Goal: Task Accomplishment & Management: Complete application form

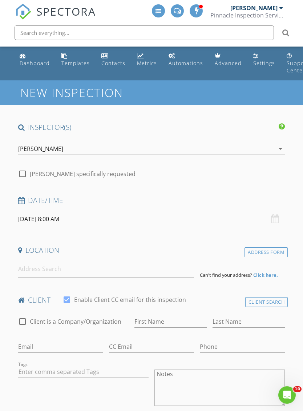
click at [181, 218] on input "[DATE] 8:00 AM" at bounding box center [151, 219] width 267 height 18
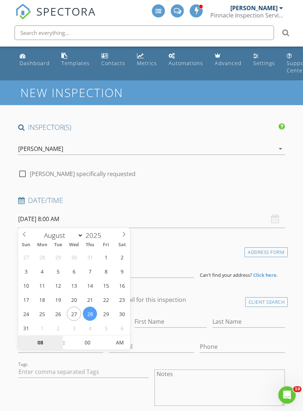
type input "[DATE] 8:00 AM"
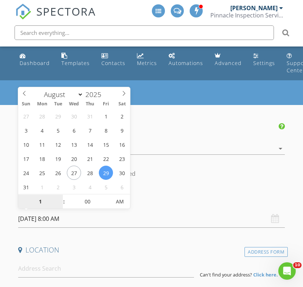
type input "10"
type input "[DATE] 10:00 AM"
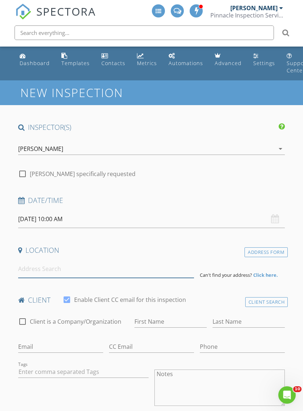
click at [93, 275] on input at bounding box center [106, 269] width 176 height 18
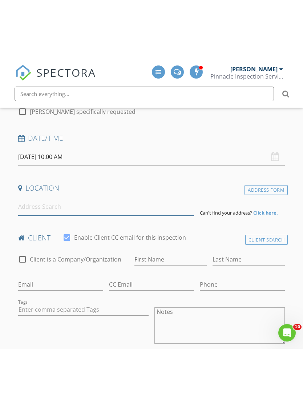
scroll to position [124, 0]
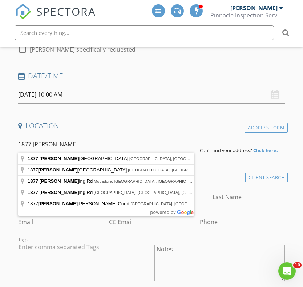
type input "[STREET_ADDRESS]"
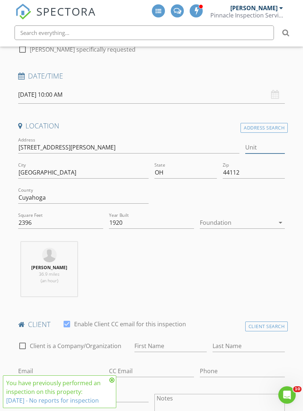
click at [258, 147] on input "Unit" at bounding box center [265, 147] width 40 height 12
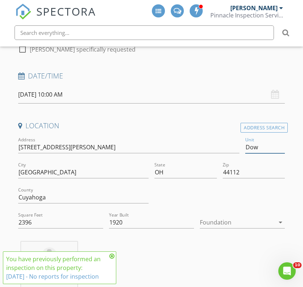
type input "Down"
type input "2396"
type input "1920"
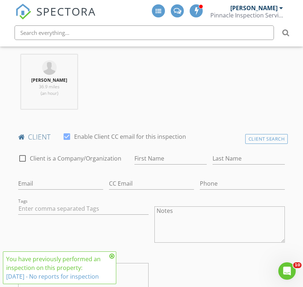
scroll to position [310, 0]
type input "Down"
click at [254, 142] on div "Client Search" at bounding box center [266, 140] width 43 height 10
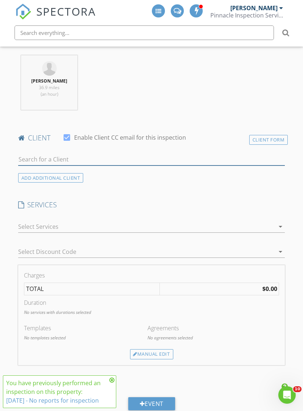
click at [86, 160] on input "text" at bounding box center [151, 159] width 267 height 12
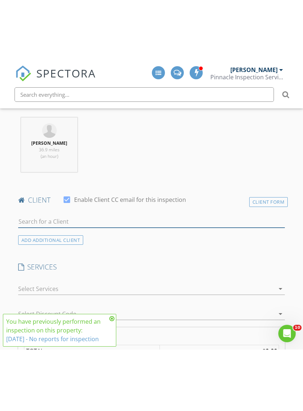
scroll to position [311, 0]
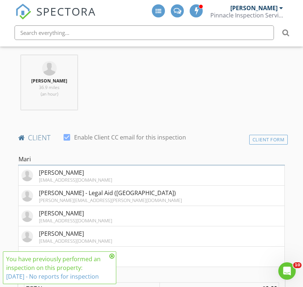
type input "Mari"
click at [47, 195] on div "[PERSON_NAME] - Legal Aid ([GEOGRAPHIC_DATA])" at bounding box center [110, 193] width 143 height 9
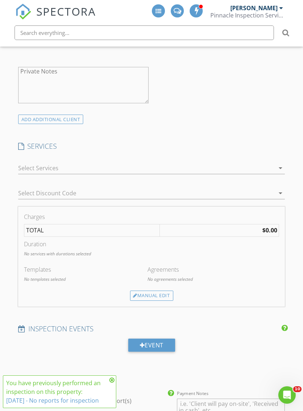
scroll to position [503, 0]
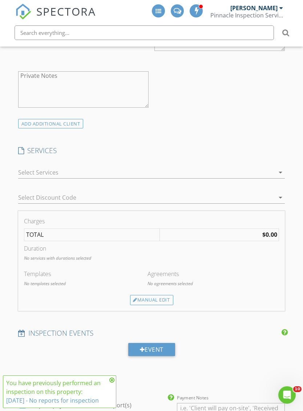
click at [83, 177] on div at bounding box center [146, 172] width 257 height 12
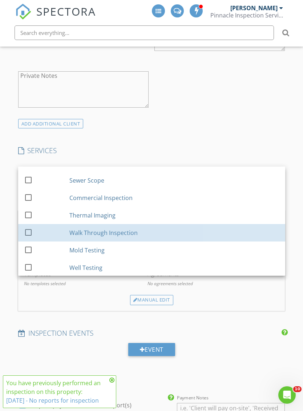
scroll to position [116, 0]
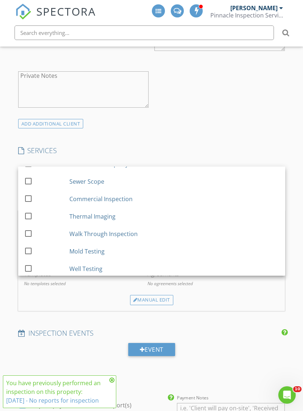
click at [31, 231] on div at bounding box center [28, 233] width 12 height 12
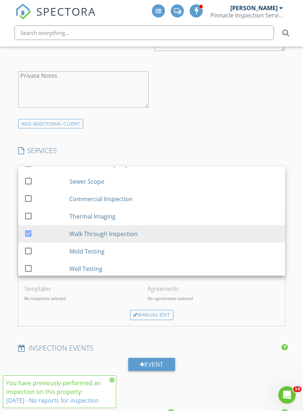
click at [162, 129] on div "INSPECTOR(S) check_box [PERSON_NAME] PRIMARY [PERSON_NAME] arrow_drop_down chec…" at bounding box center [151, 269] width 273 height 1301
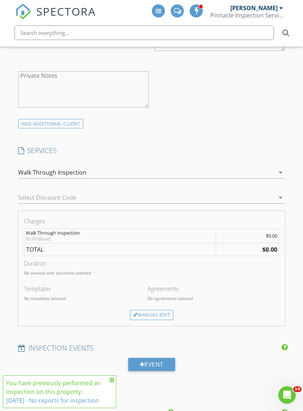
click at [145, 318] on div "Manual Edit" at bounding box center [151, 315] width 43 height 10
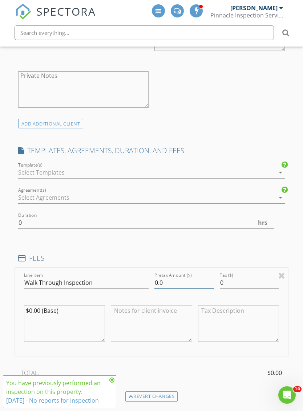
click at [170, 281] on input "0.0" at bounding box center [184, 283] width 60 height 12
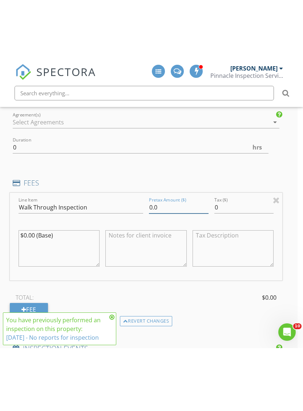
scroll to position [641, 5]
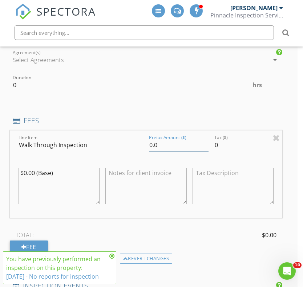
type input "0"
type input "340"
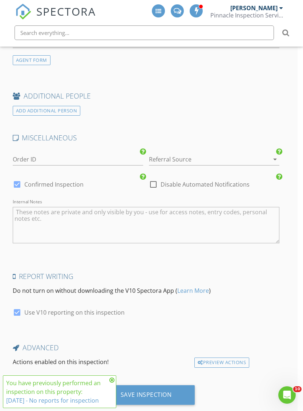
scroll to position [1144, 5]
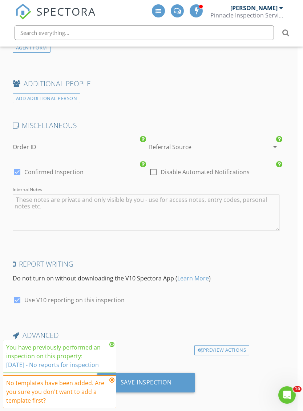
click at [160, 381] on div "Save Inspection" at bounding box center [146, 381] width 51 height 7
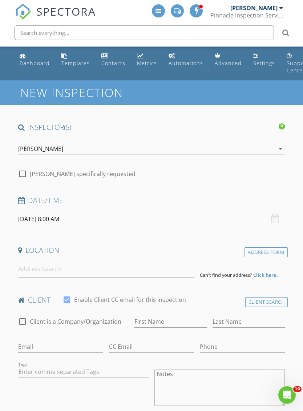
click at [43, 218] on input "[DATE] 8:00 AM" at bounding box center [151, 219] width 267 height 18
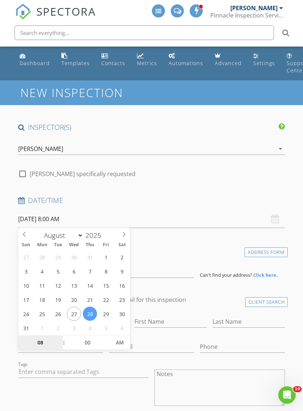
click at [40, 345] on input "08" at bounding box center [40, 342] width 45 height 15
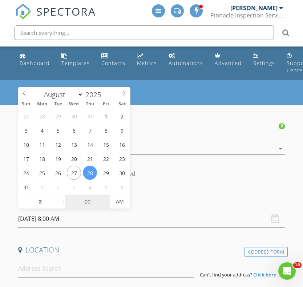
click at [89, 204] on input "00" at bounding box center [87, 202] width 45 height 15
type input "02"
type input "08/28/2025 2:00 AM"
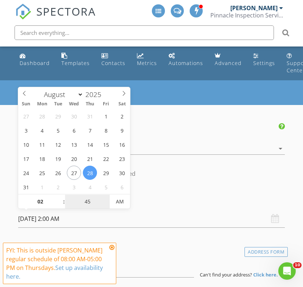
type input "45"
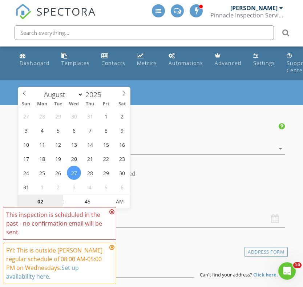
type input "08/27/2025 2:45 PM"
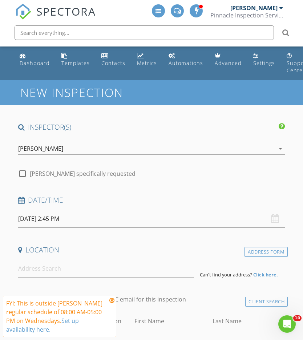
click at [156, 249] on h4 "Location" at bounding box center [151, 249] width 267 height 9
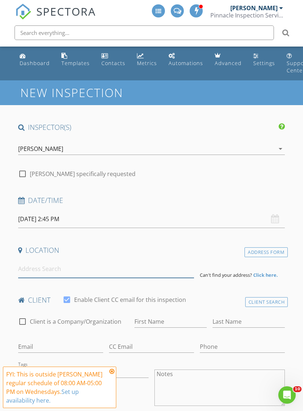
click at [27, 269] on input at bounding box center [106, 269] width 176 height 18
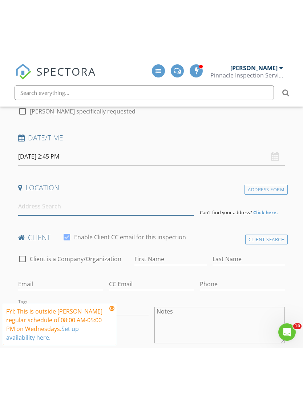
scroll to position [124, 0]
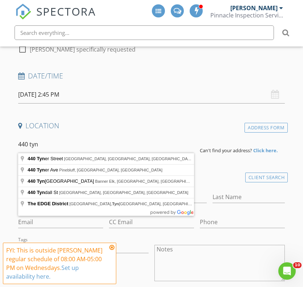
type input "440 Tyner Street, Akron, OH, USA"
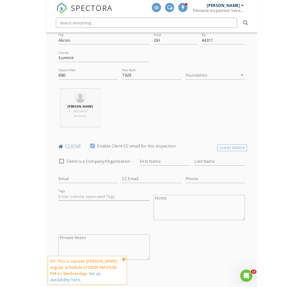
scroll to position [240, 0]
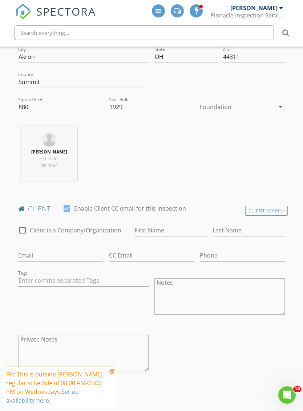
click at [258, 209] on div "Client Search" at bounding box center [266, 211] width 43 height 10
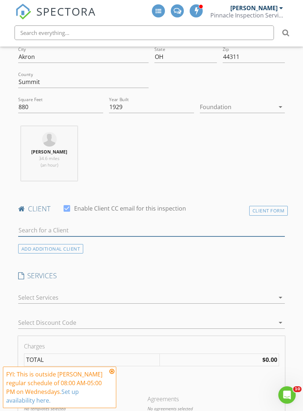
click at [56, 224] on input "text" at bounding box center [151, 230] width 267 height 12
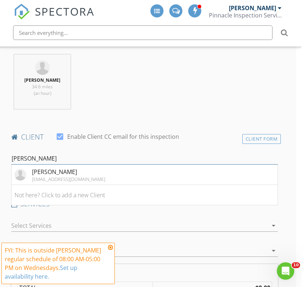
scroll to position [313, 5]
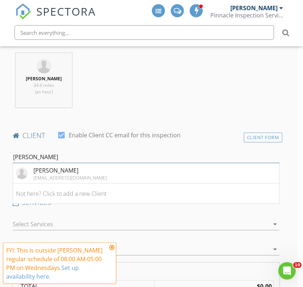
type input "Hess"
click at [41, 172] on div "Jessica Hess" at bounding box center [69, 170] width 73 height 9
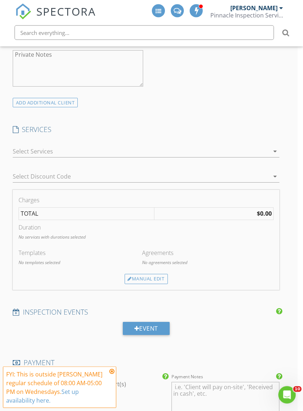
click at [33, 150] on div at bounding box center [141, 152] width 257 height 12
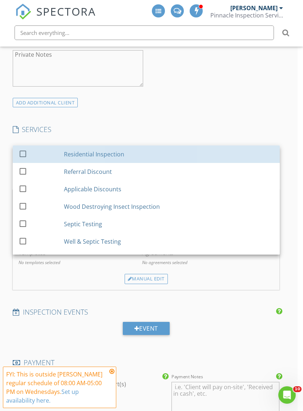
click at [46, 154] on div "check_box_outline_blank" at bounding box center [40, 154] width 43 height 16
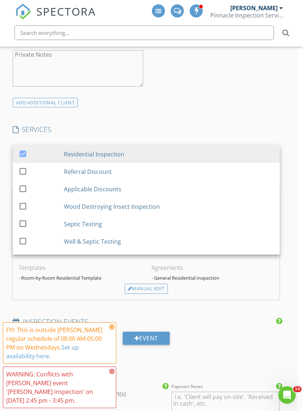
click at [136, 291] on div "Manual Edit" at bounding box center [146, 288] width 43 height 10
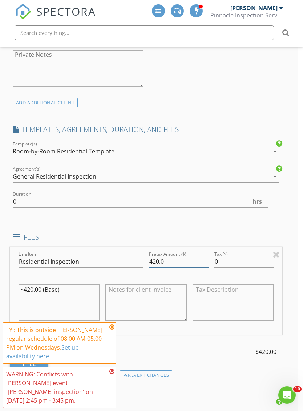
click at [159, 261] on input "420.0" at bounding box center [179, 262] width 60 height 12
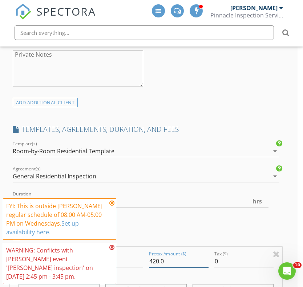
click at [159, 261] on input "420.0" at bounding box center [179, 262] width 60 height 12
type input "340"
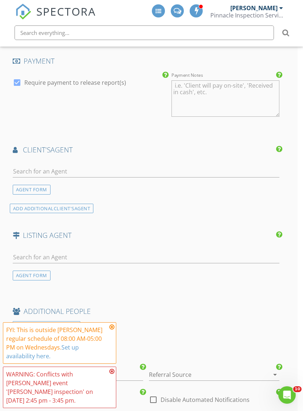
scroll to position [930, 5]
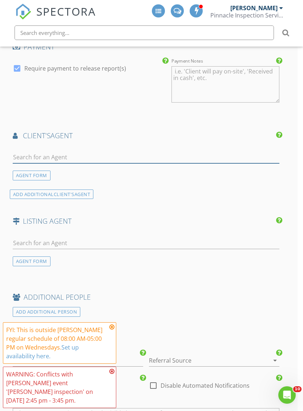
click at [31, 151] on input "text" at bounding box center [146, 157] width 267 height 12
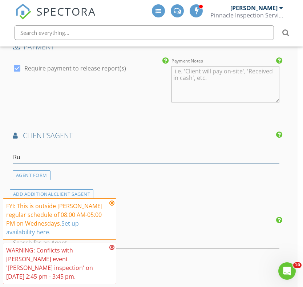
type input "Rud"
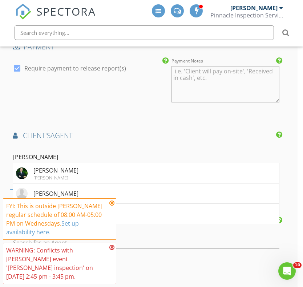
click at [27, 166] on div "David Rudolph Howard Hanna" at bounding box center [47, 173] width 63 height 15
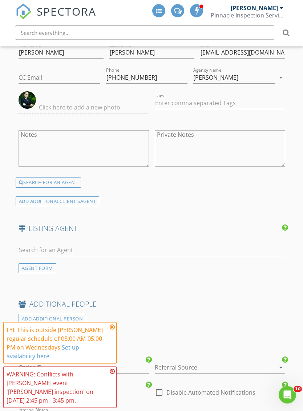
scroll to position [1257, 0]
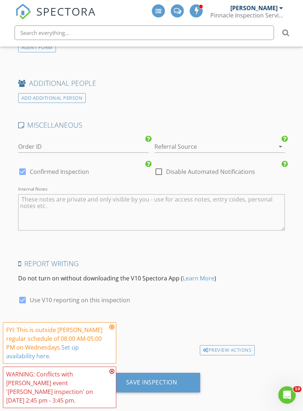
click at [164, 378] on div "Save Inspection" at bounding box center [151, 381] width 51 height 7
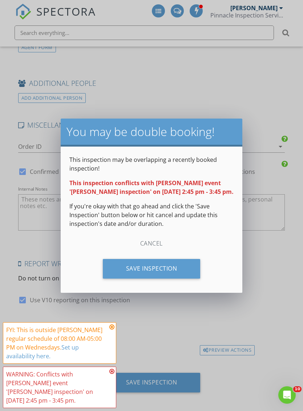
click at [118, 260] on div "Save Inspection" at bounding box center [152, 269] width 98 height 20
